Goal: Check status: Check status

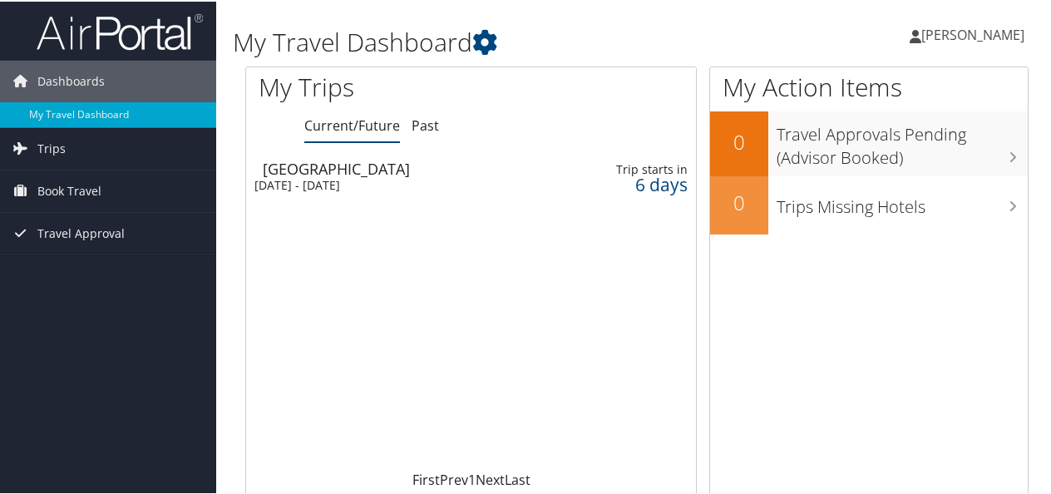
click at [384, 174] on div "Oakland" at bounding box center [401, 167] width 277 height 15
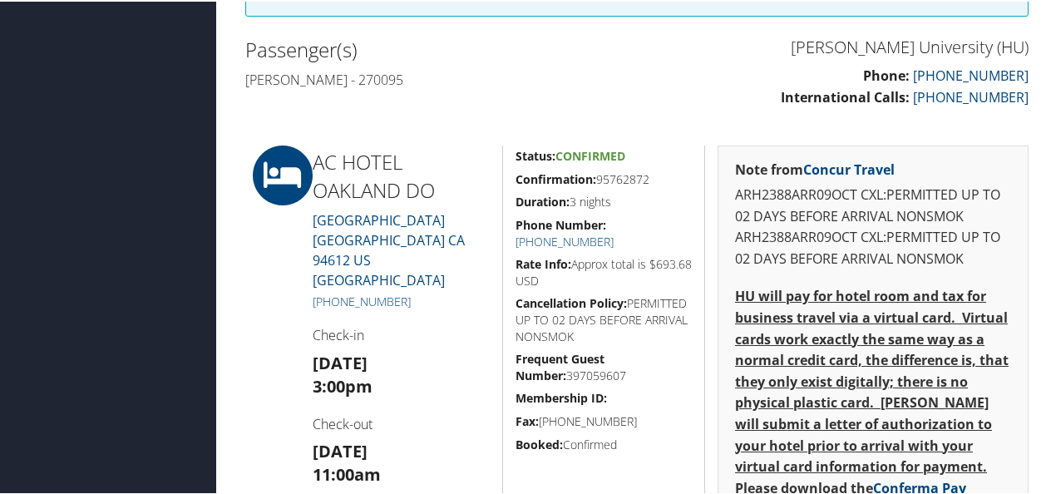
scroll to position [482, 0]
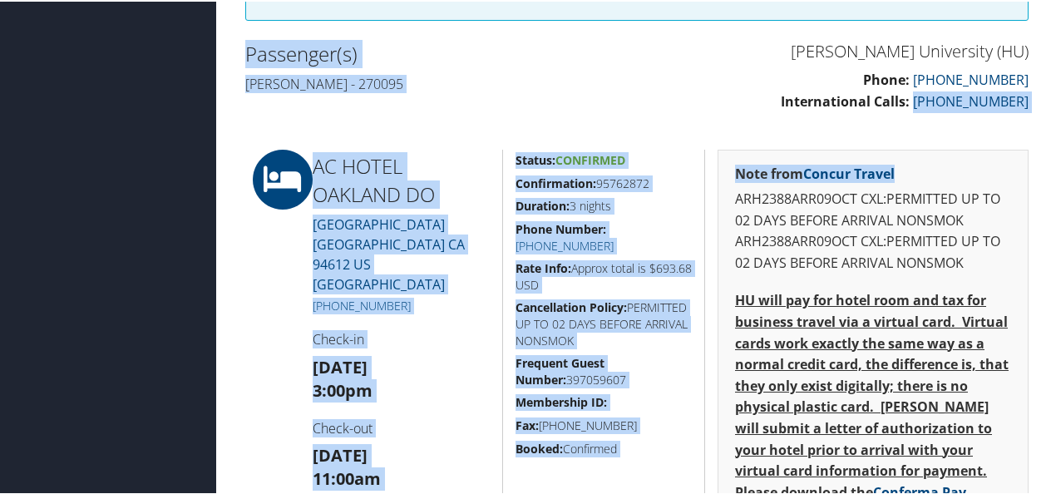
drag, startPoint x: 1050, startPoint y: 176, endPoint x: 1037, endPoint y: 107, distance: 70.2
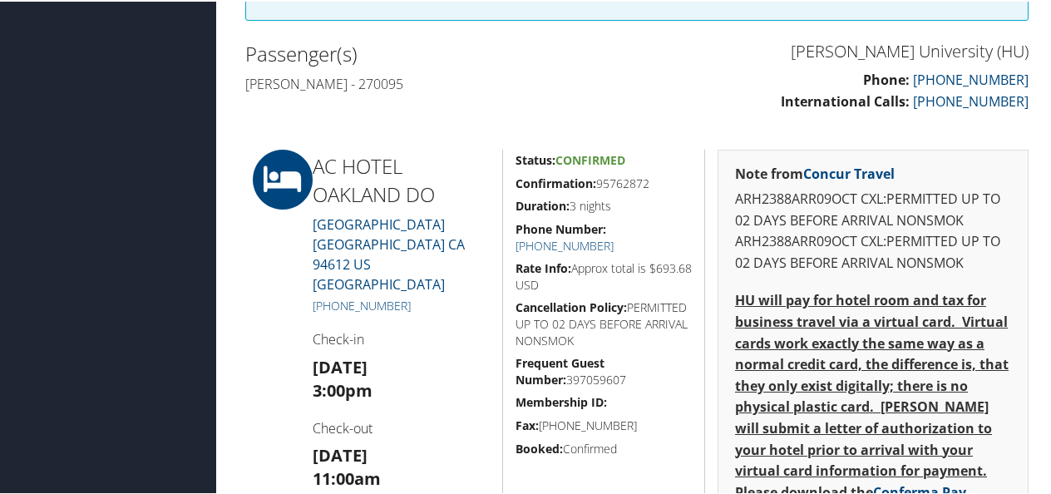
click at [670, 98] on p "Phone: [PHONE_NUMBER] International Calls: [PHONE_NUMBER]" at bounding box center [839, 89] width 379 height 42
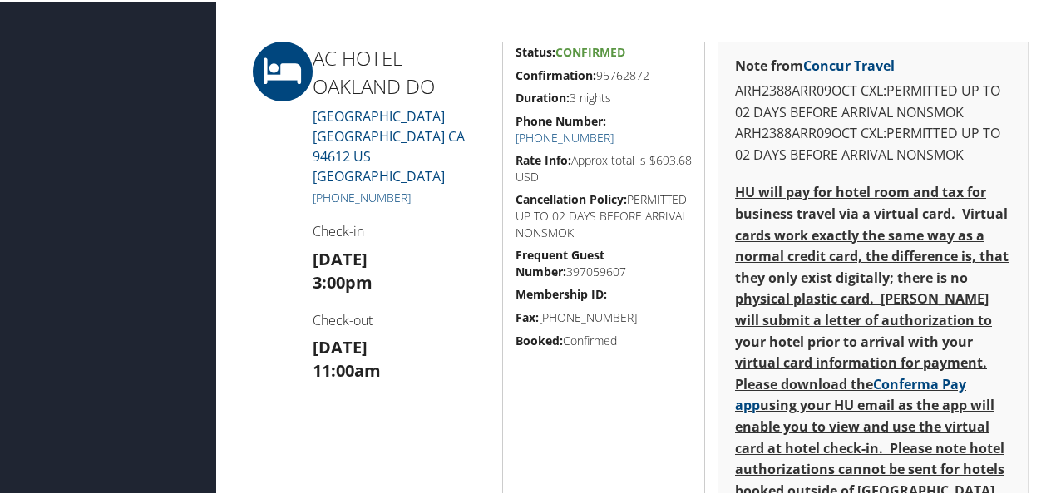
scroll to position [649, 0]
